Goal: Task Accomplishment & Management: Manage account settings

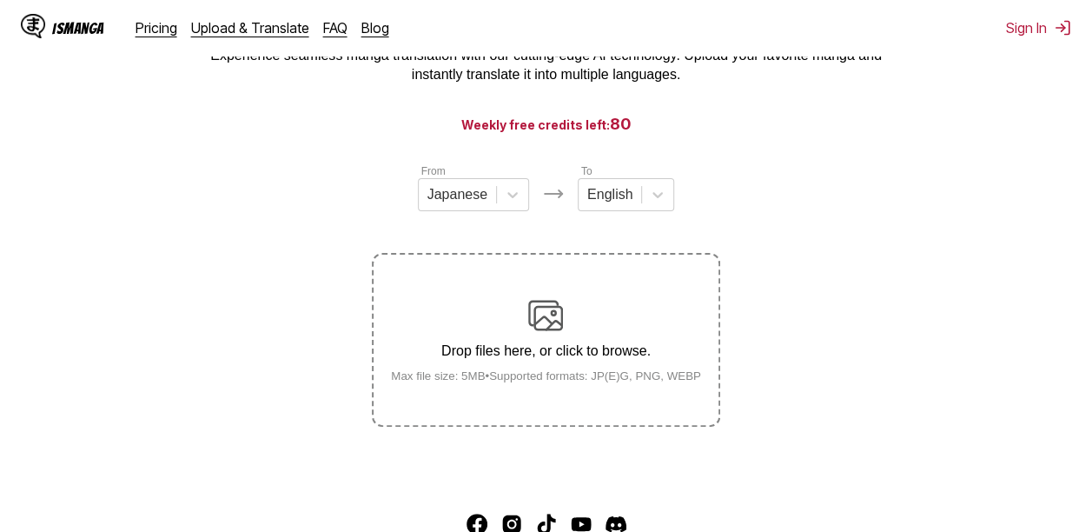
scroll to position [143, 0]
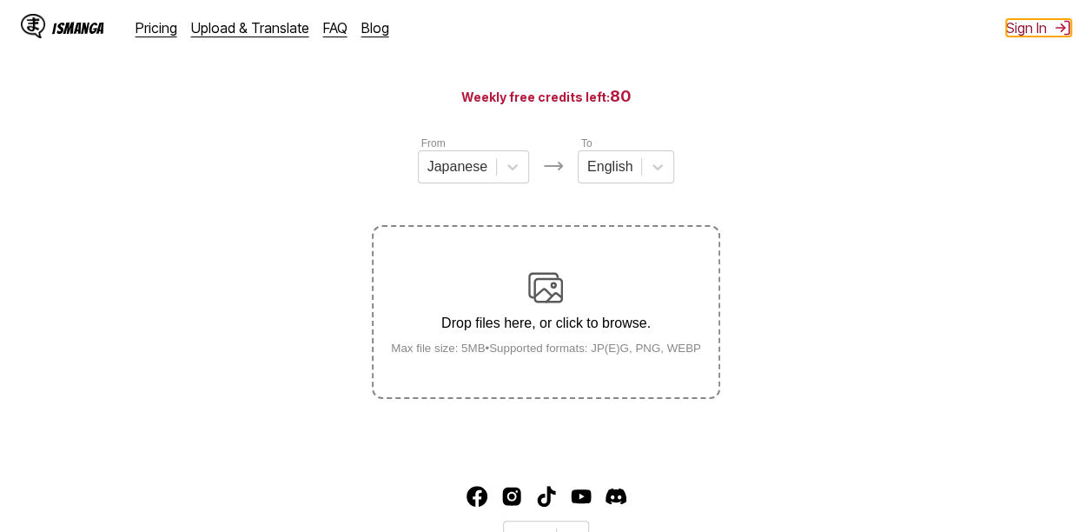
click at [1021, 24] on button "Sign In" at bounding box center [1038, 27] width 65 height 17
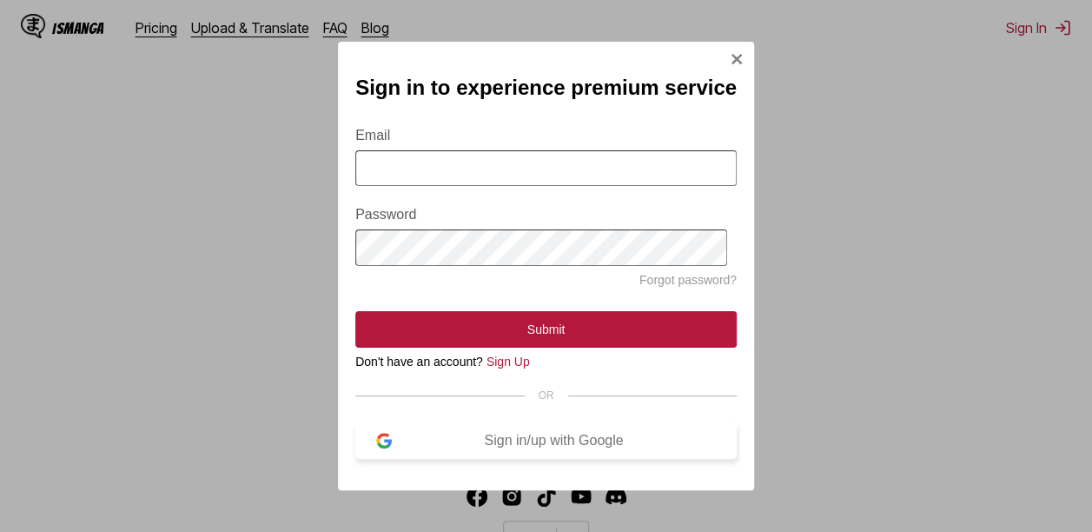
click at [465, 445] on div "Sign in/up with Google" at bounding box center [554, 441] width 324 height 16
click at [547, 181] on input "Email" at bounding box center [545, 168] width 381 height 36
type input "**********"
click at [355, 311] on button "Submit" at bounding box center [545, 329] width 381 height 36
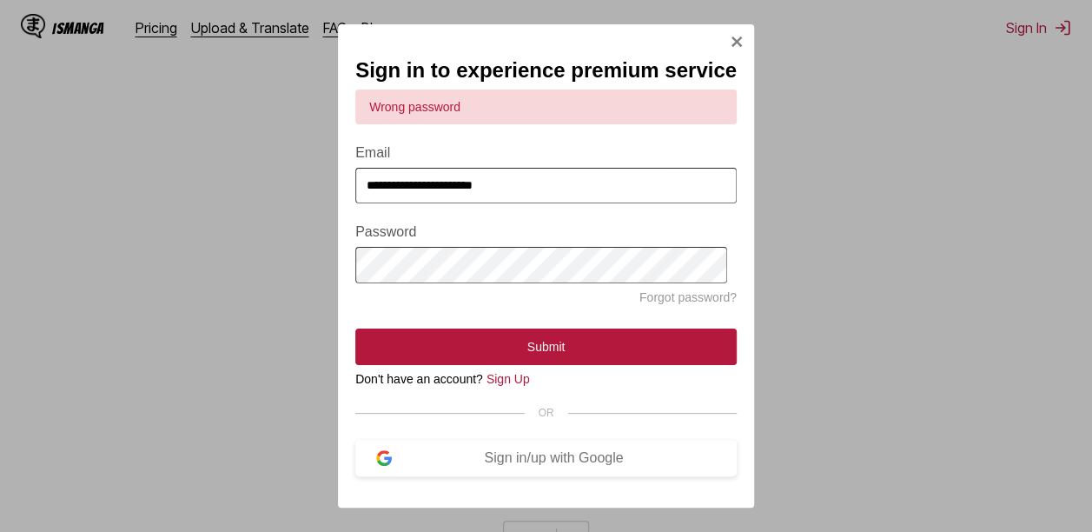
click at [141, 284] on div "**********" at bounding box center [546, 266] width 1092 height 532
click at [499, 466] on div "Sign in/up with Google" at bounding box center [554, 458] width 324 height 16
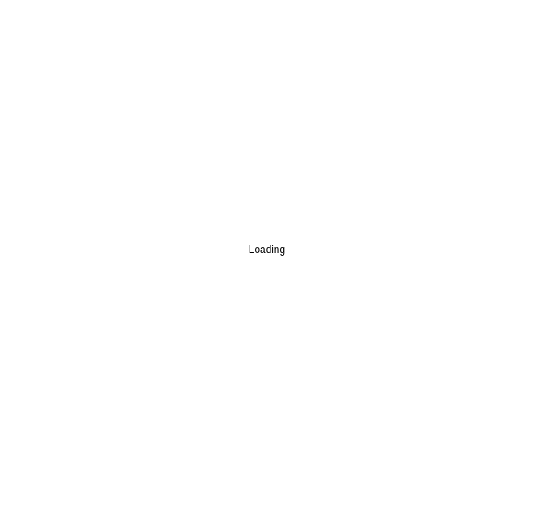
scroll to position [27, 0]
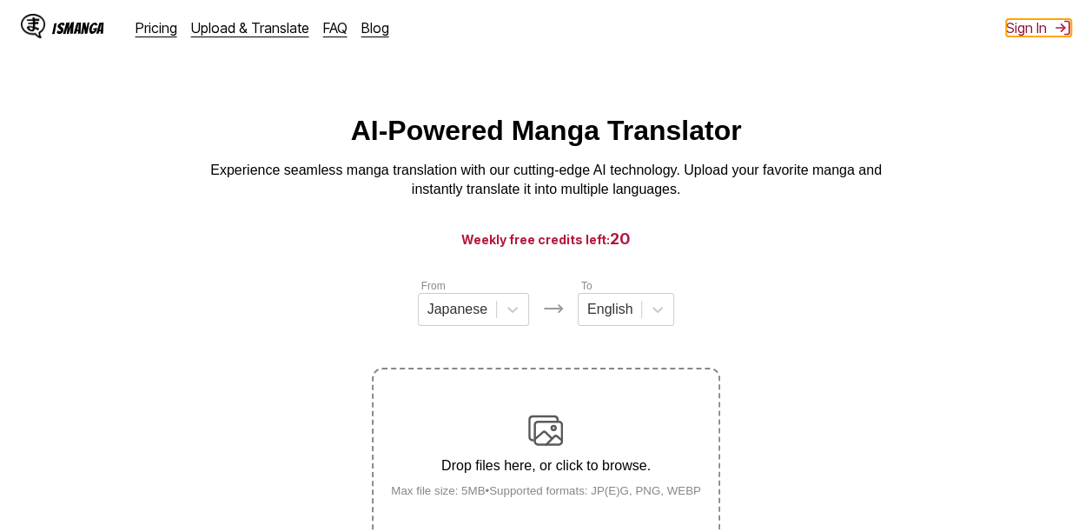
click at [1036, 30] on button "Sign In" at bounding box center [1038, 27] width 65 height 17
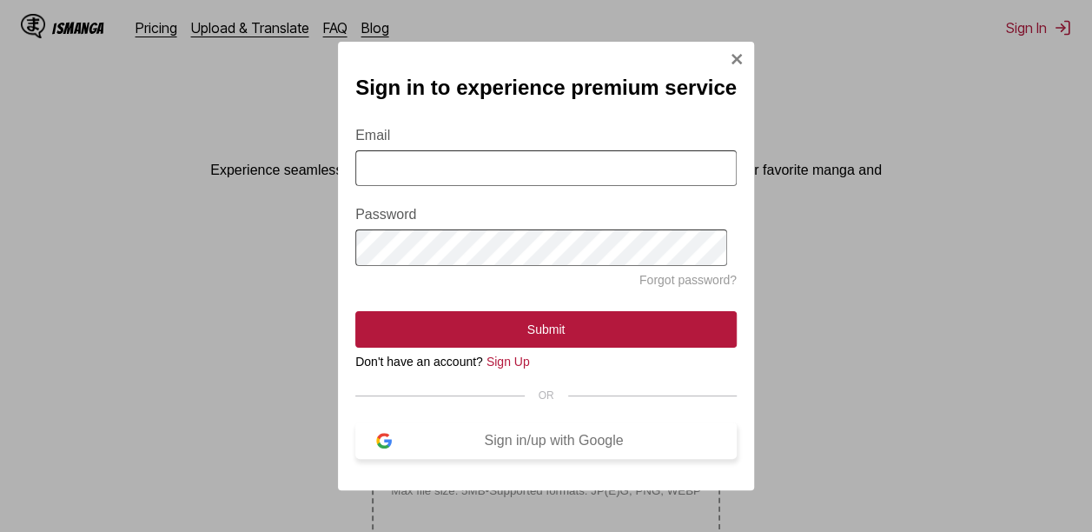
click at [497, 448] on div "Sign in/up with Google" at bounding box center [554, 441] width 324 height 16
